Goal: Register for event/course

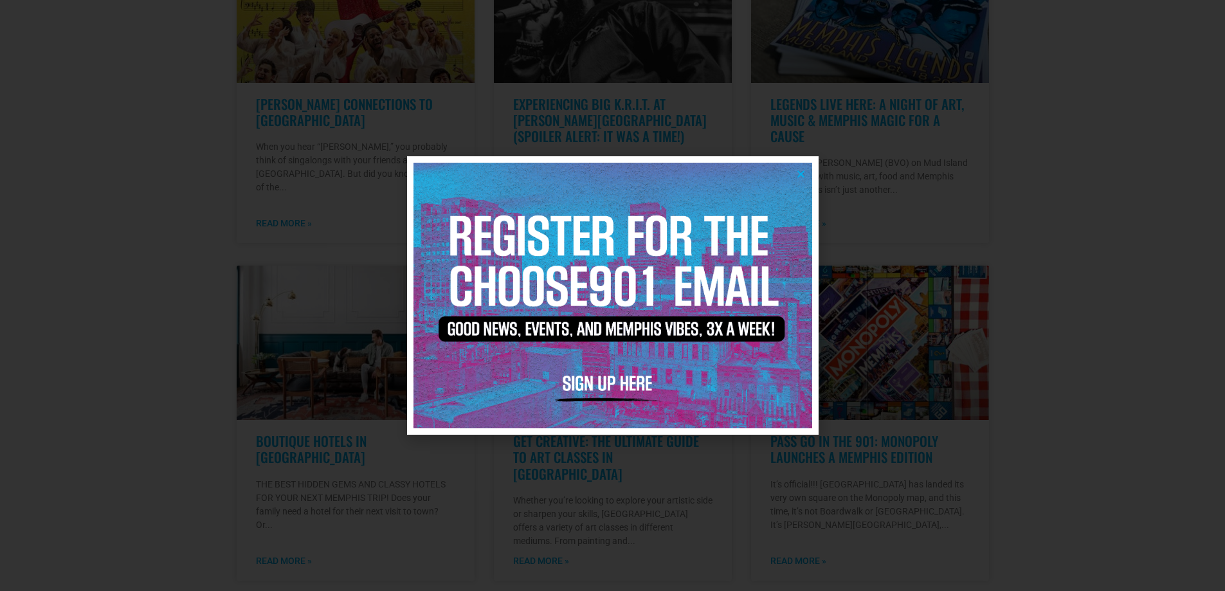
click at [800, 170] on icon "Close" at bounding box center [801, 174] width 10 height 10
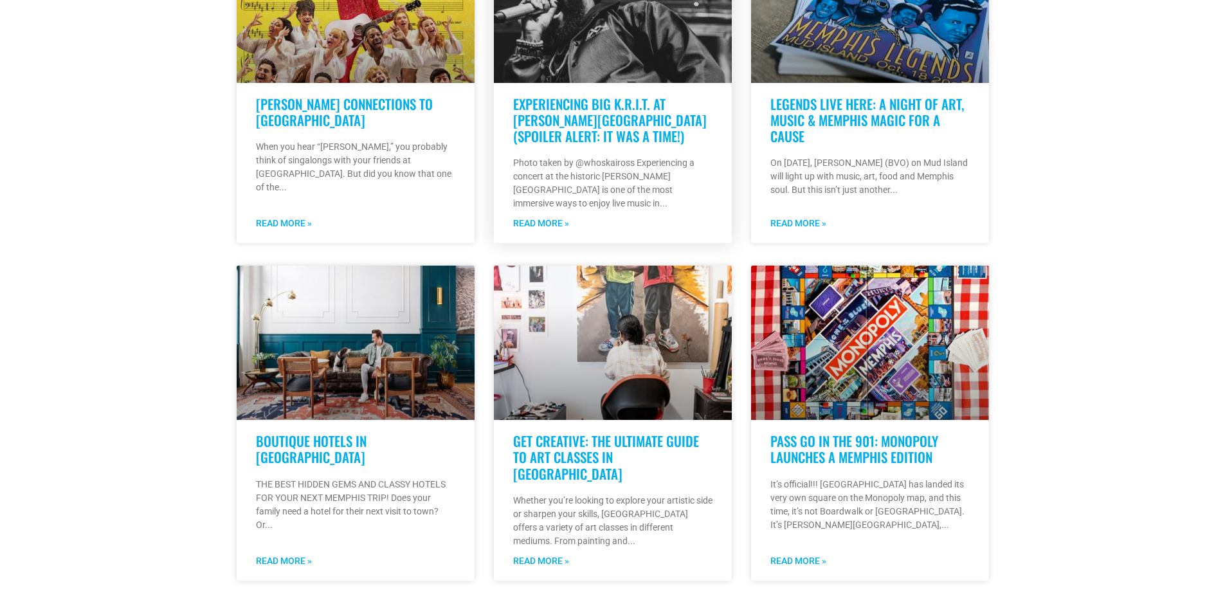
scroll to position [129, 0]
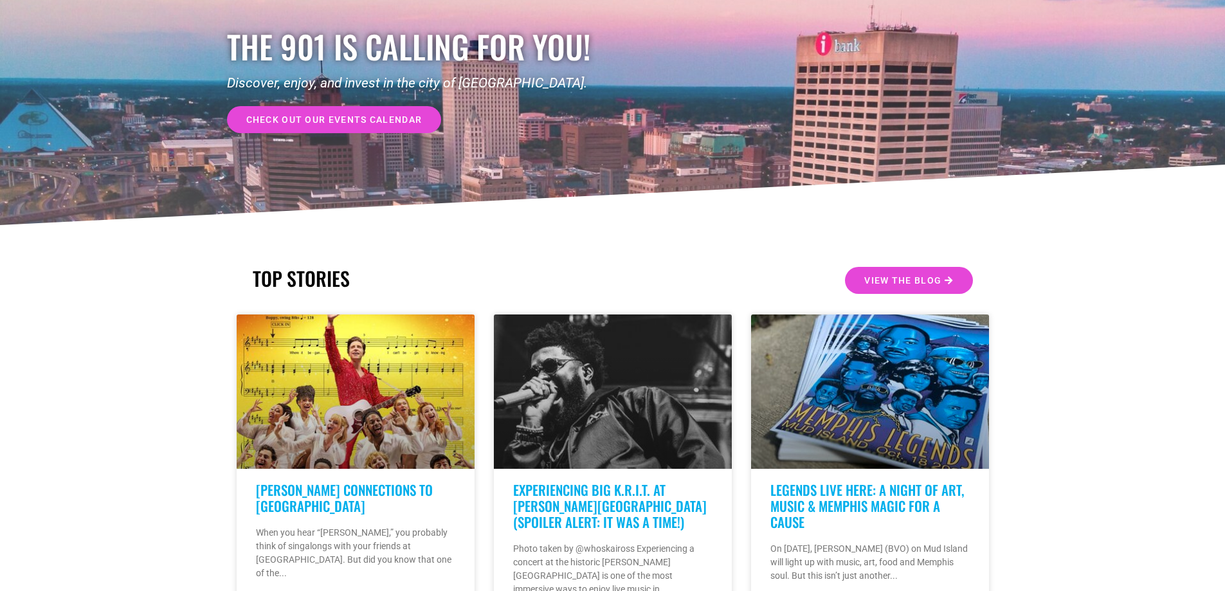
click at [337, 118] on span "check out our events calendar" at bounding box center [334, 119] width 176 height 9
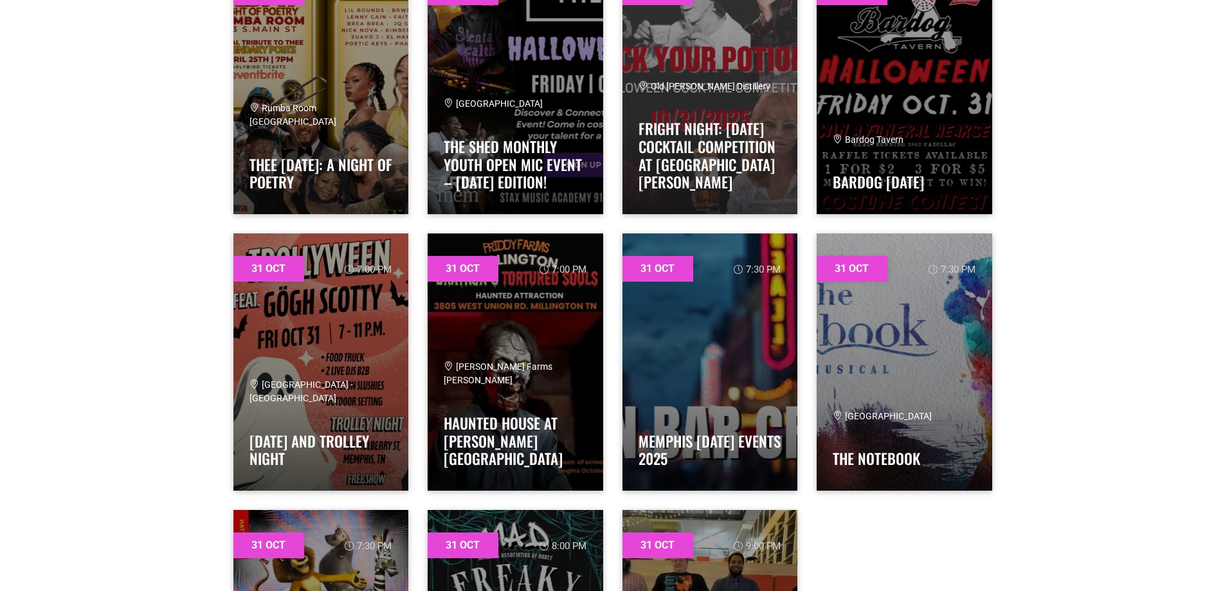
scroll to position [27190, 0]
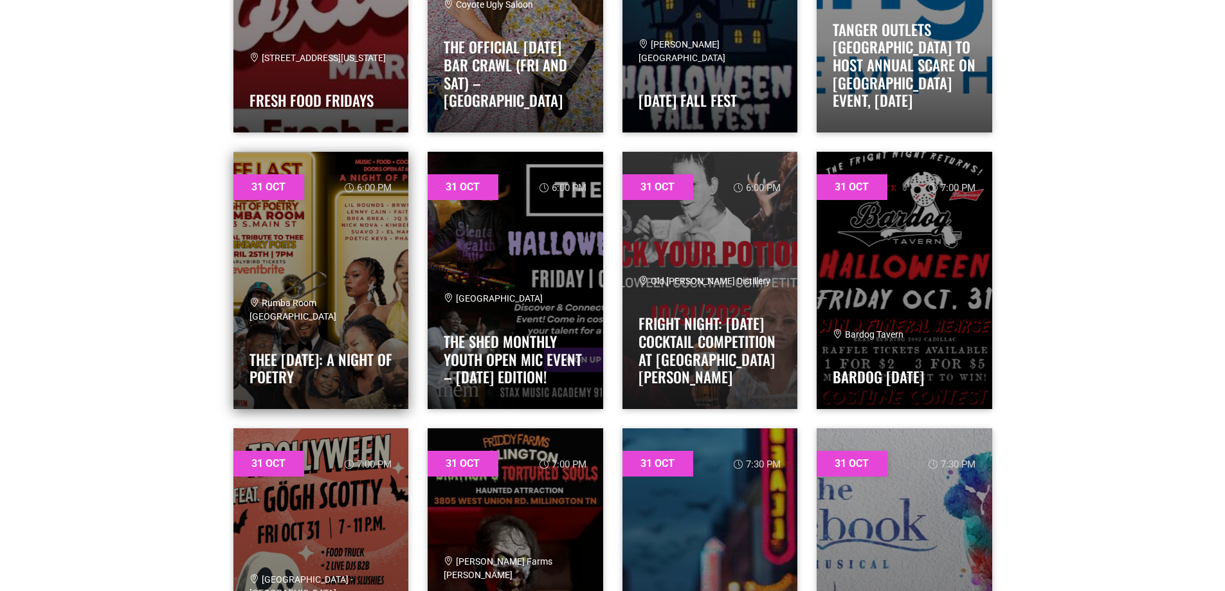
click at [324, 298] on link at bounding box center [321, 280] width 176 height 257
